Goal: Transaction & Acquisition: Purchase product/service

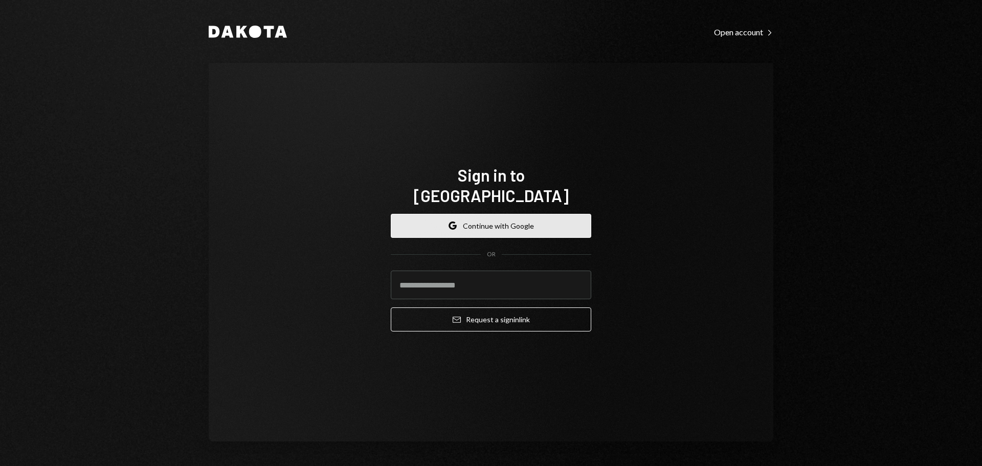
click at [515, 214] on button "Google Continue with Google" at bounding box center [491, 226] width 200 height 24
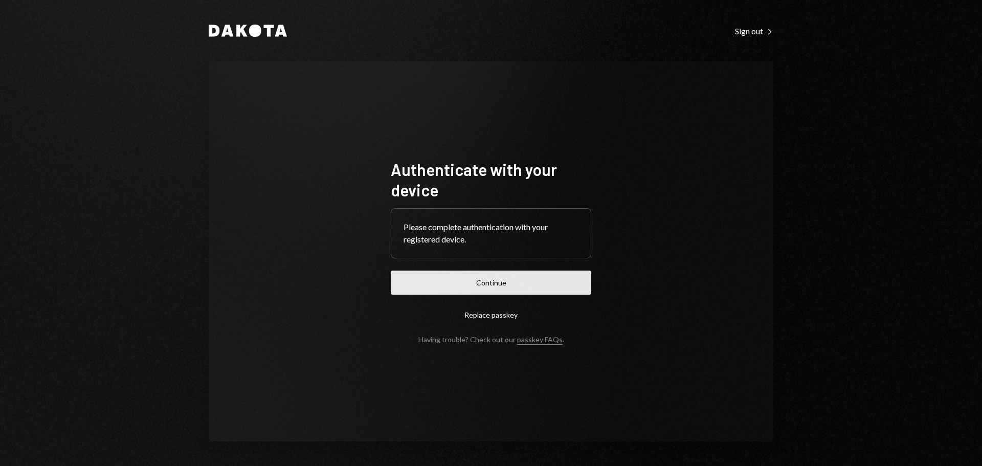
click at [502, 286] on button "Continue" at bounding box center [491, 282] width 200 height 24
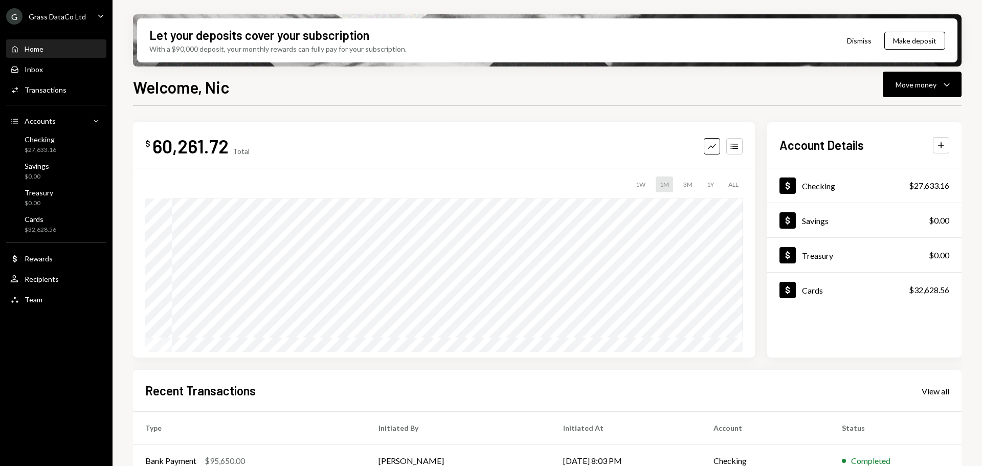
click at [90, 11] on div "G Grass DataCo Ltd Caret Down" at bounding box center [56, 16] width 112 height 16
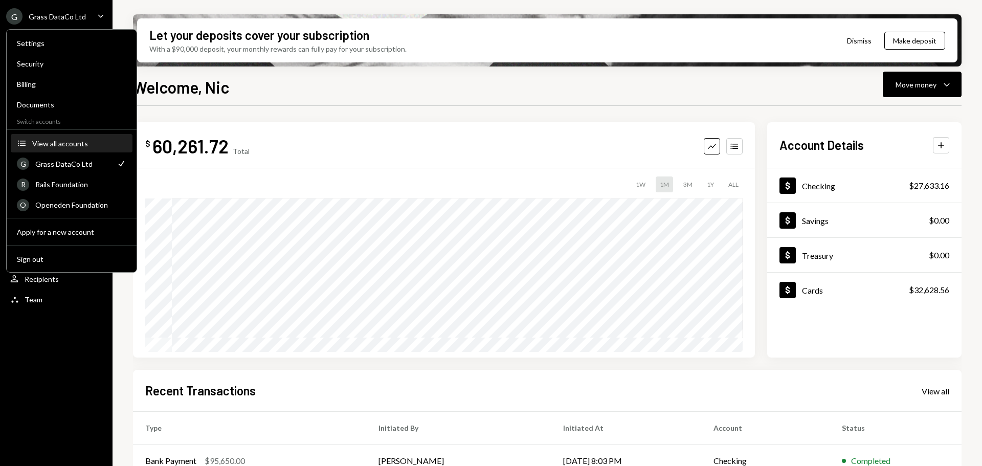
click at [76, 146] on div "View all accounts" at bounding box center [79, 143] width 94 height 9
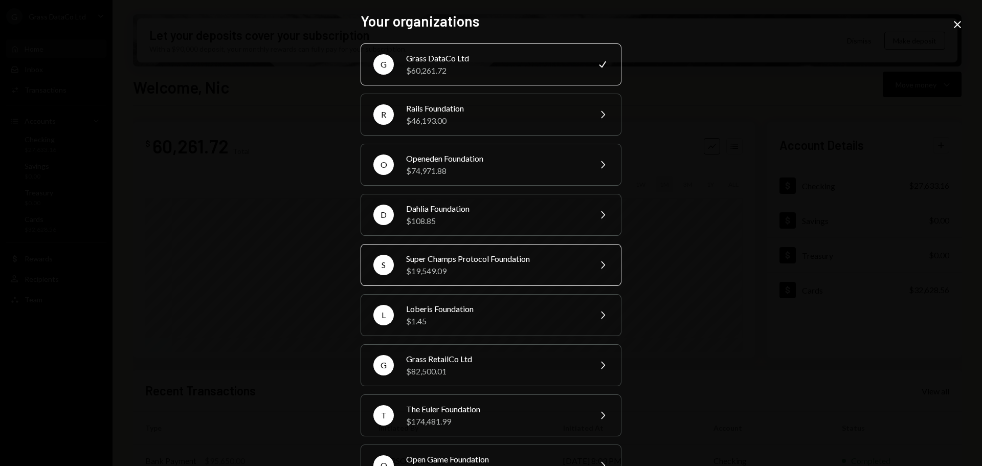
scroll to position [1, 0]
click at [507, 175] on div "$74,971.88" at bounding box center [495, 170] width 178 height 12
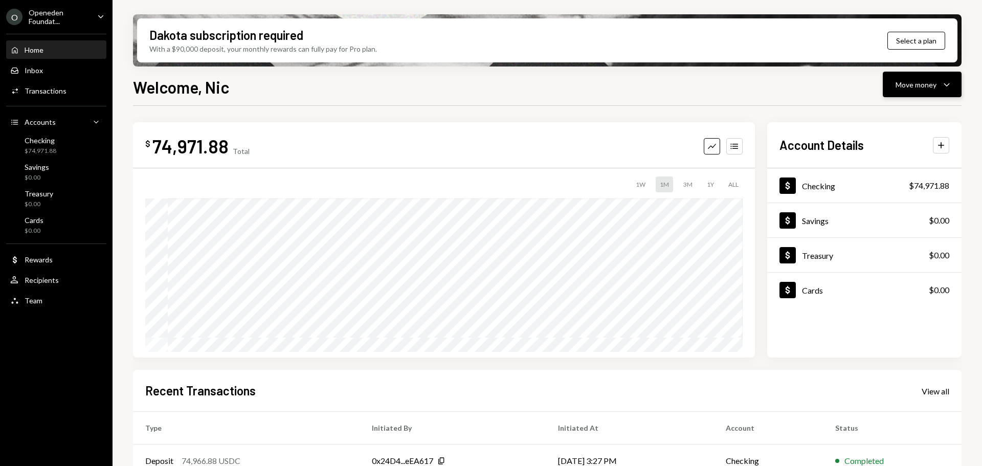
click at [912, 85] on div "Move money" at bounding box center [915, 84] width 41 height 11
click at [894, 116] on div "Send" at bounding box center [913, 115] width 75 height 11
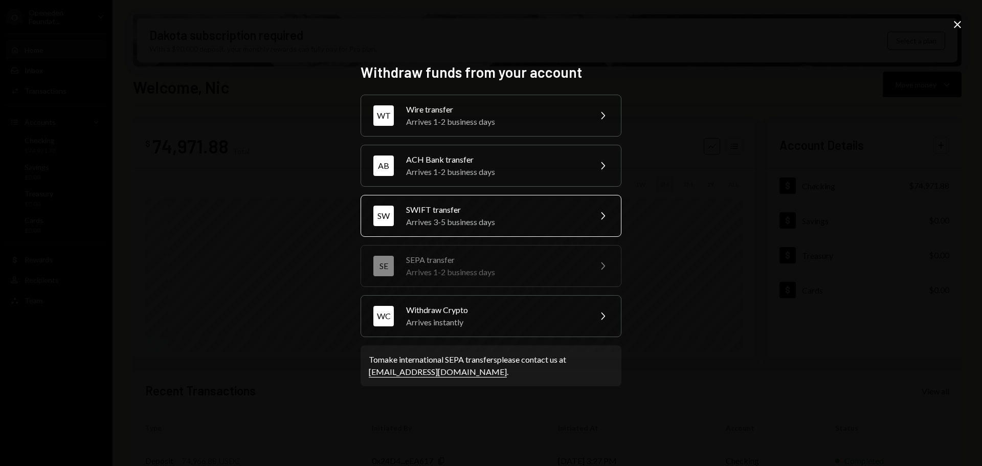
click at [524, 213] on div "SWIFT transfer" at bounding box center [495, 209] width 178 height 12
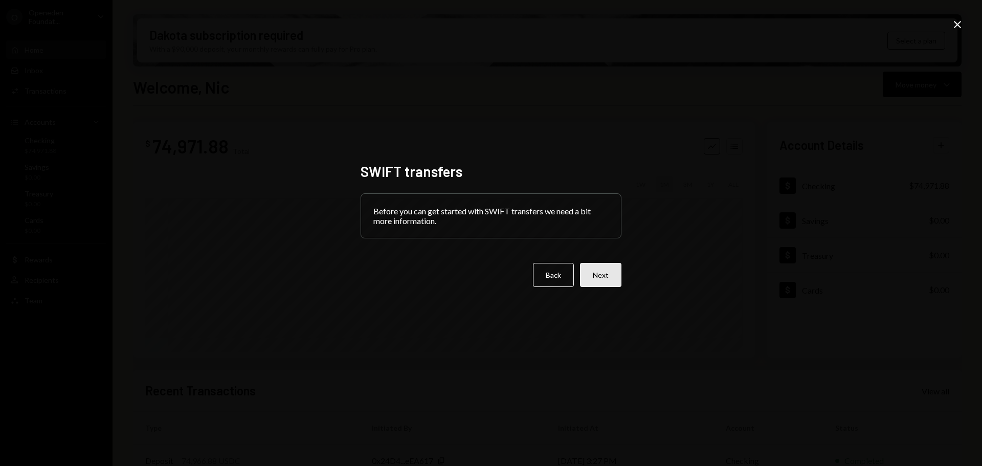
click at [602, 270] on button "Next" at bounding box center [600, 275] width 41 height 24
